Goal: Information Seeking & Learning: Learn about a topic

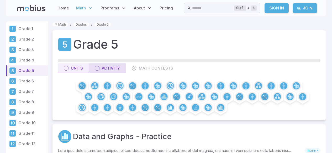
click at [81, 85] on icon at bounding box center [81, 85] width 2 height 2
click at [103, 69] on div "Activity" at bounding box center [106, 69] width 25 height 6
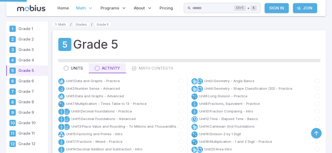
scroll to position [131, 0]
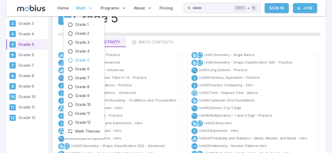
scroll to position [0, 0]
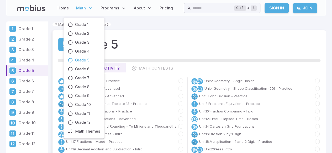
click at [156, 43] on div "Grade 5" at bounding box center [189, 45] width 262 height 18
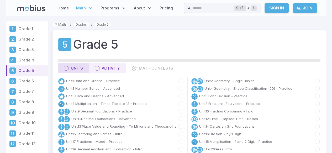
click at [67, 69] on icon "button" at bounding box center [65, 68] width 5 height 5
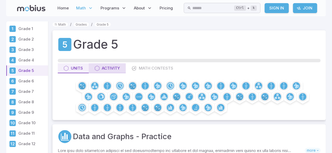
click at [105, 69] on div "Activity" at bounding box center [106, 69] width 25 height 6
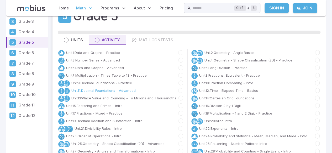
scroll to position [26, 0]
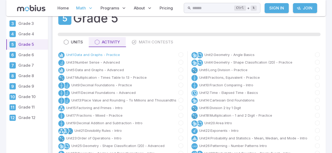
click at [88, 54] on link "Unit 1 : Data and Graphs - Practice" at bounding box center [93, 54] width 54 height 5
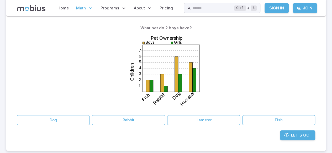
scroll to position [62, 0]
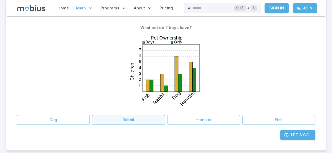
click at [136, 121] on button "Rabbit" at bounding box center [128, 120] width 73 height 10
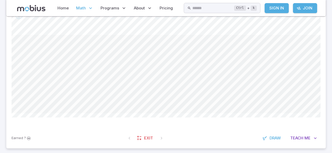
scroll to position [131, 0]
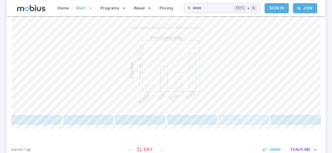
click at [233, 118] on button "3" at bounding box center [244, 120] width 50 height 10
click at [258, 122] on button "Fish" at bounding box center [269, 120] width 101 height 10
